Goal: Ask a question

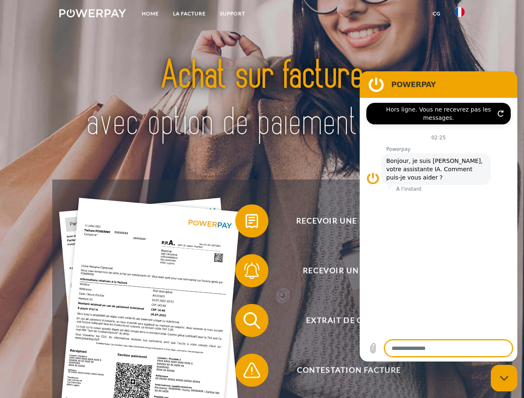
click at [93, 15] on img at bounding box center [92, 13] width 67 height 8
click at [460, 15] on img at bounding box center [460, 12] width 10 height 10
click at [437, 14] on link "CG" at bounding box center [437, 13] width 22 height 15
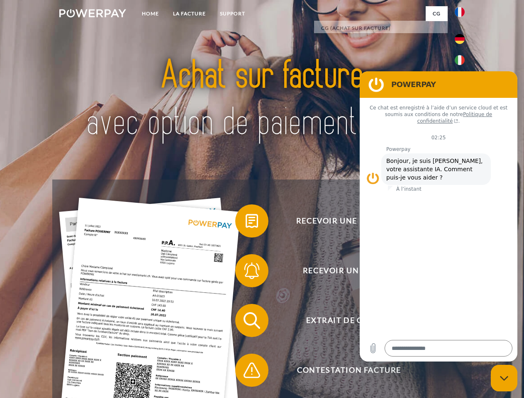
click at [246, 223] on span at bounding box center [240, 221] width 42 height 42
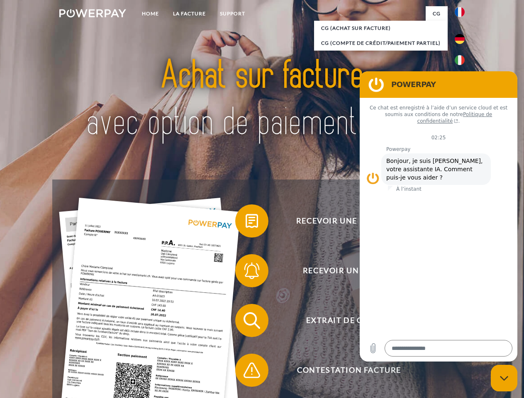
click at [246, 273] on span at bounding box center [240, 271] width 42 height 42
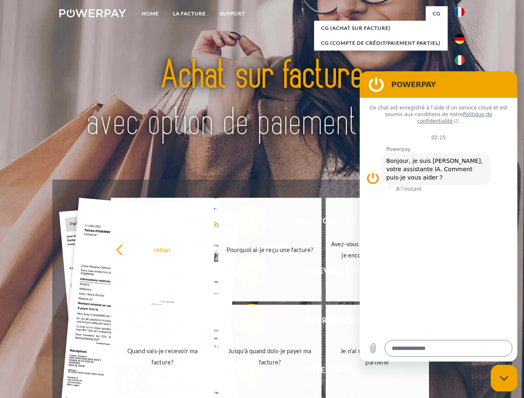
click at [246, 322] on link "Jusqu'à quand dois-je payer ma facture?" at bounding box center [269, 357] width 103 height 104
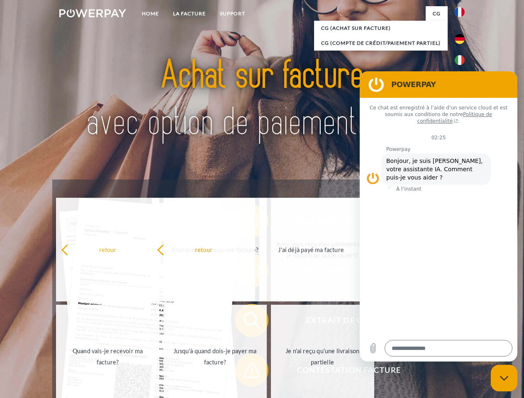
click at [246, 372] on span at bounding box center [240, 371] width 42 height 42
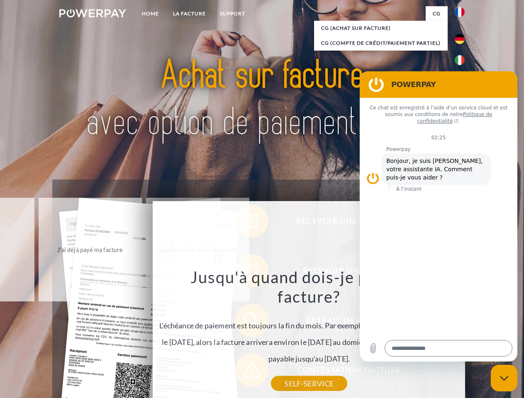
click at [504, 379] on icon "Fermer la fenêtre de messagerie" at bounding box center [504, 378] width 9 height 5
type textarea "*"
